Goal: Task Accomplishment & Management: Manage account settings

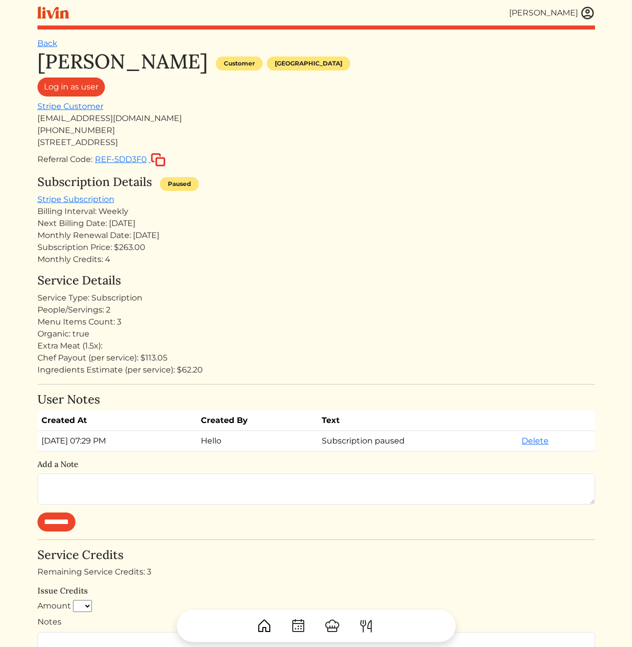
click at [232, 236] on div "Monthly Renewal Date: [DATE]" at bounding box center [316, 235] width 558 height 12
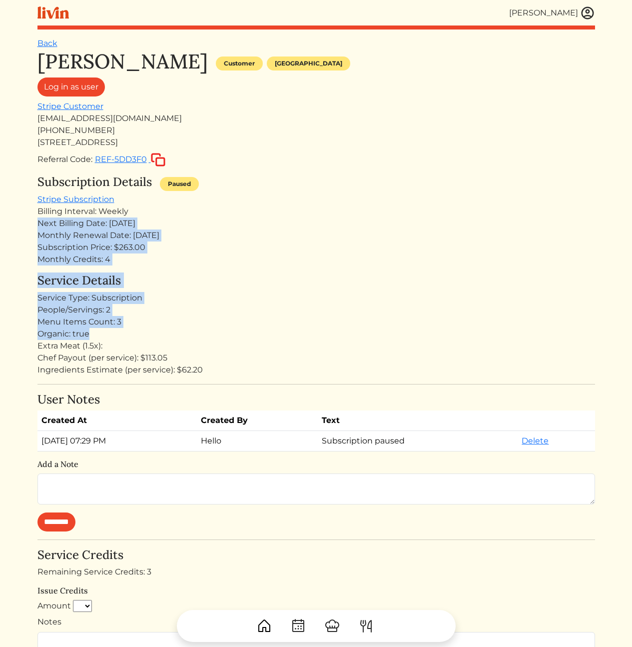
drag, startPoint x: 226, startPoint y: 253, endPoint x: 242, endPoint y: 340, distance: 87.8
click at [236, 334] on div "Kameale Terry Customer Los angeles Log in as user Stripe Customer kamealeterry@…" at bounding box center [316, 490] width 558 height 883
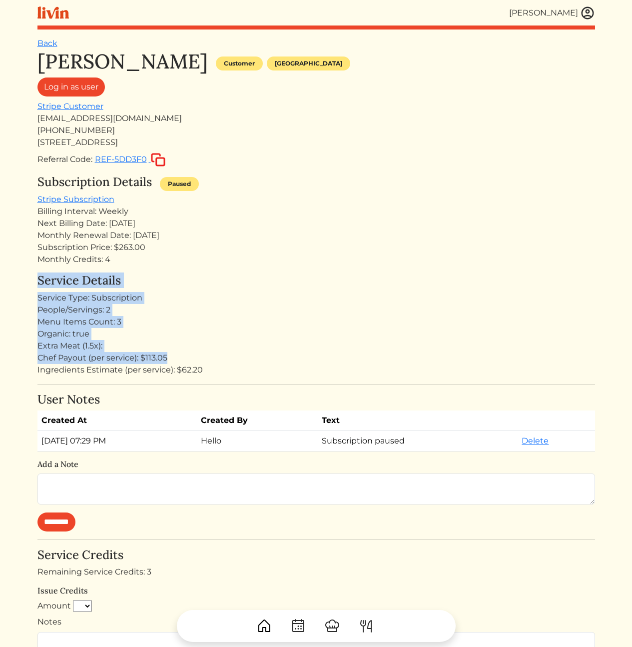
drag, startPoint x: 307, startPoint y: 353, endPoint x: 244, endPoint y: 265, distance: 108.1
click at [244, 266] on div "Kameale Terry Customer Los angeles Log in as user Stripe Customer kamealeterry@…" at bounding box center [316, 490] width 558 height 883
click at [244, 265] on div "Kameale Terry Customer Los angeles Log in as user Stripe Customer kamealeterry@…" at bounding box center [316, 490] width 558 height 883
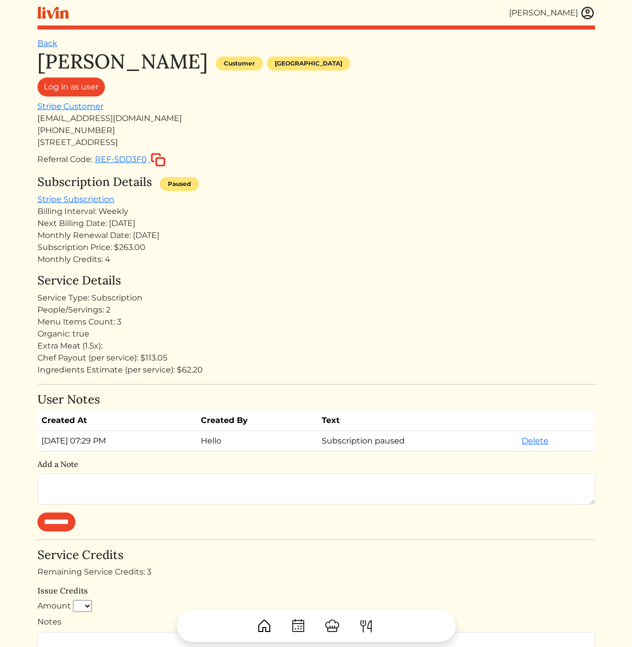
drag, startPoint x: 193, startPoint y: 287, endPoint x: 193, endPoint y: 295, distance: 8.5
click at [193, 292] on div "Kameale Terry Customer Los angeles Log in as user Stripe Customer kamealeterry@…" at bounding box center [316, 490] width 558 height 883
drag, startPoint x: 193, startPoint y: 295, endPoint x: 282, endPoint y: 207, distance: 125.5
click at [193, 295] on div "Service Type: Subscription" at bounding box center [316, 298] width 558 height 12
click at [349, 286] on h4 "Service Details" at bounding box center [316, 280] width 558 height 14
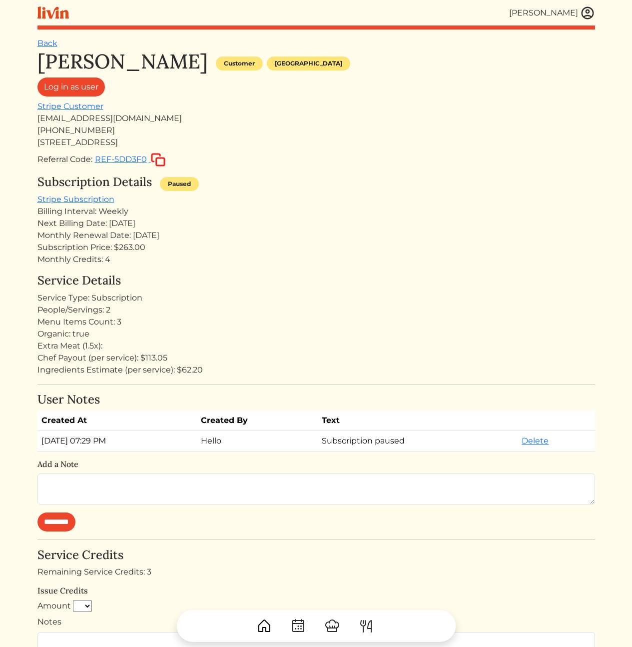
scroll to position [230, 0]
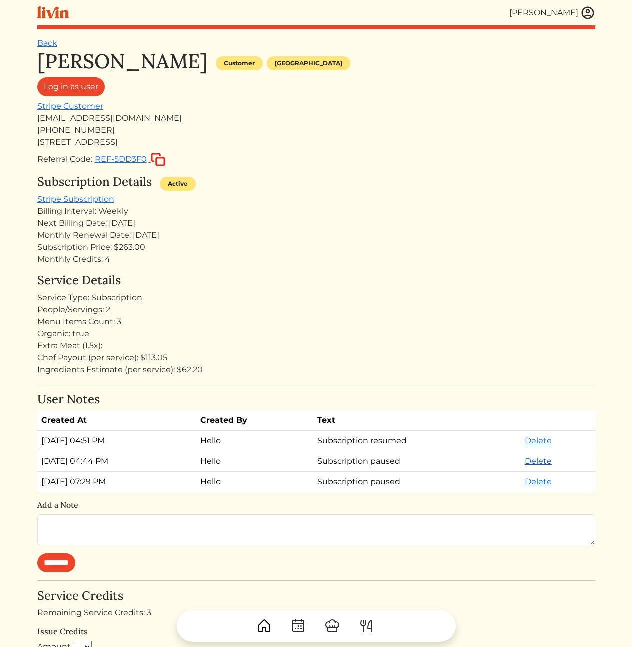
click at [547, 464] on link "Delete" at bounding box center [538, 460] width 27 height 9
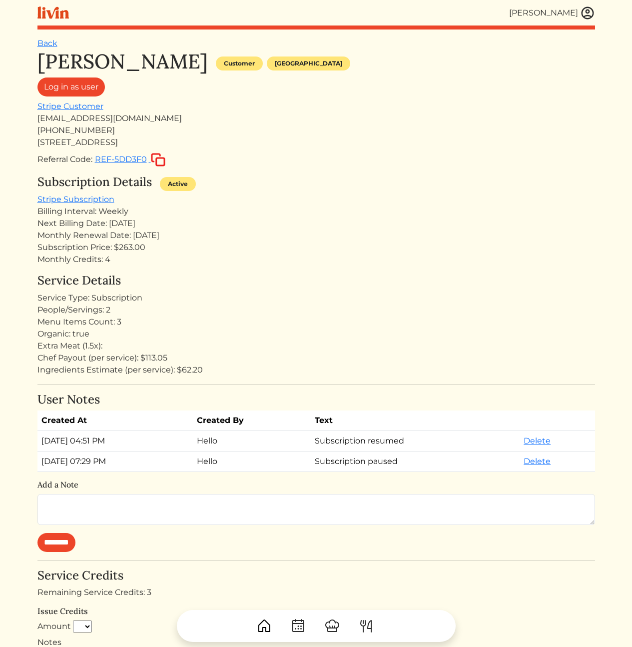
click at [268, 347] on div "Extra Meat (1.5x):" at bounding box center [316, 346] width 558 height 12
